Goal: Task Accomplishment & Management: Use online tool/utility

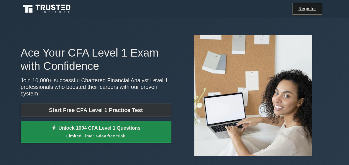
click at [92, 106] on link "Start Free CFA Level 1 Practice Test" at bounding box center [96, 109] width 151 height 13
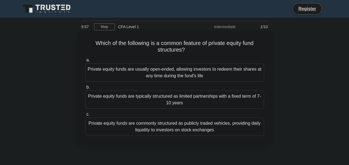
click at [145, 48] on h5 "Which of the following is a common feature of private equity fund structures? .…" at bounding box center [175, 47] width 180 height 14
click at [143, 74] on div "Private equity funds are usually open-ended, allowing investors to redeem their…" at bounding box center [174, 72] width 179 height 18
click at [85, 62] on input "a. Private equity funds are usually open-ended, allowing investors to redeem th…" at bounding box center [85, 60] width 0 height 4
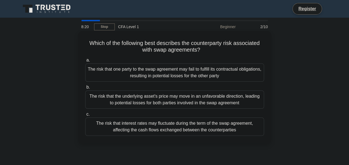
click at [194, 105] on div "The risk that the underlying asset's price may move in an unfavorable direction…" at bounding box center [174, 99] width 179 height 18
click at [85, 89] on input "b. The risk that the underlying asset's price may move in an unfavorable direct…" at bounding box center [85, 87] width 0 height 4
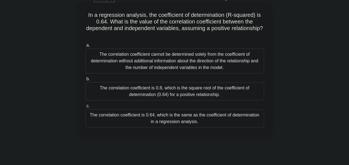
scroll to position [28, 0]
